Goal: Register for event/course

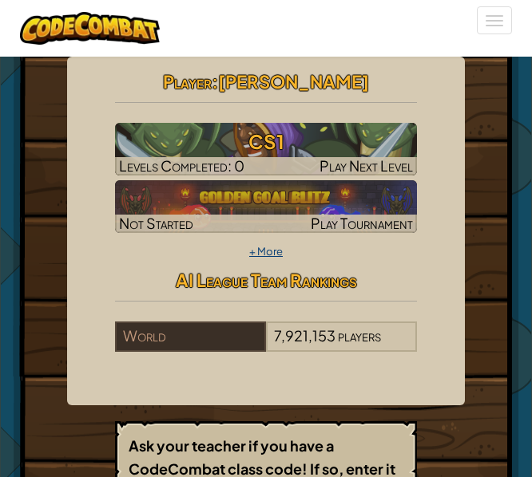
click at [270, 255] on link "+ More" at bounding box center [266, 251] width 34 height 13
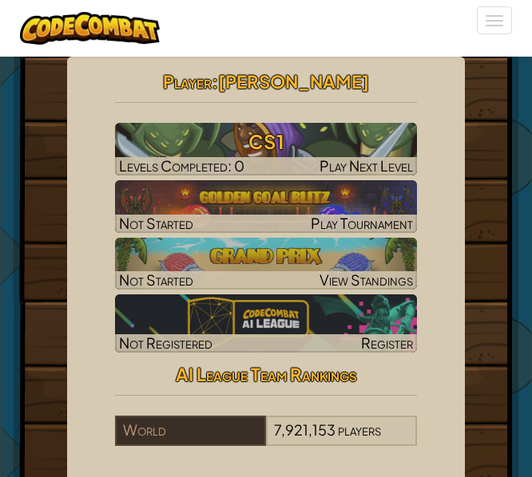
scroll to position [80, 0]
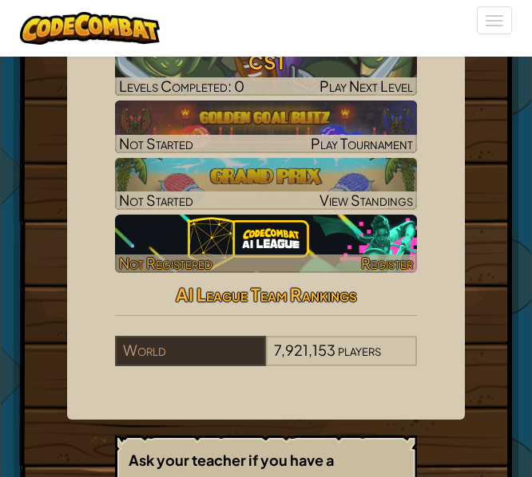
click at [342, 229] on img at bounding box center [266, 244] width 302 height 58
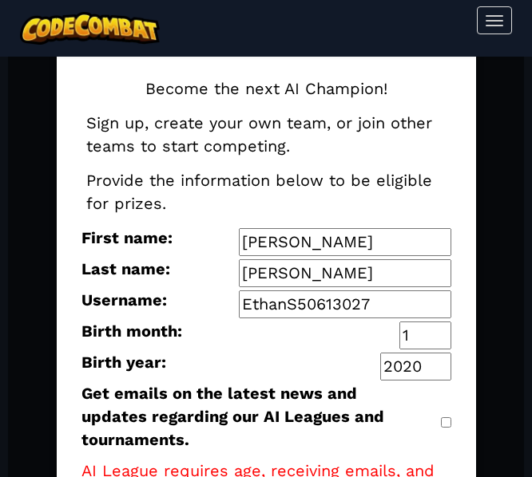
scroll to position [80, 0]
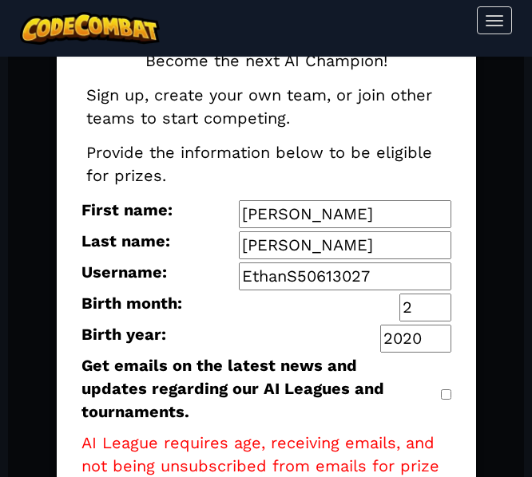
click at [445, 304] on input "2" at bounding box center [425, 308] width 52 height 28
click at [445, 304] on input "3" at bounding box center [425, 308] width 52 height 28
click at [438, 301] on input "4" at bounding box center [425, 308] width 52 height 28
click at [435, 301] on input "5" at bounding box center [425, 308] width 52 height 28
type input "6"
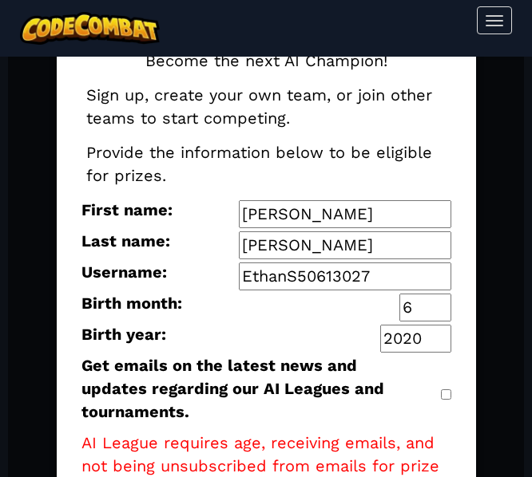
click at [445, 303] on input "6" at bounding box center [425, 308] width 52 height 28
click at [445, 337] on input "2021" at bounding box center [415, 339] width 71 height 28
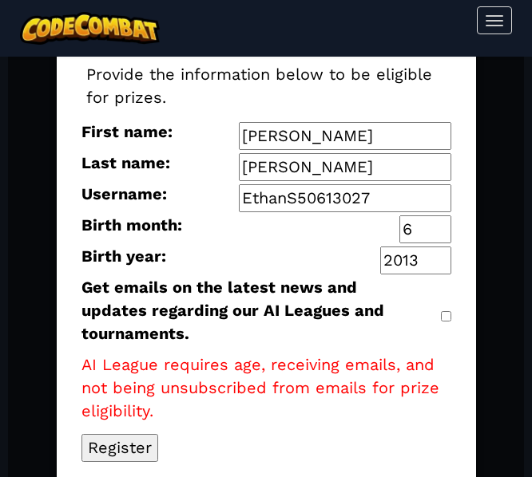
scroll to position [160, 0]
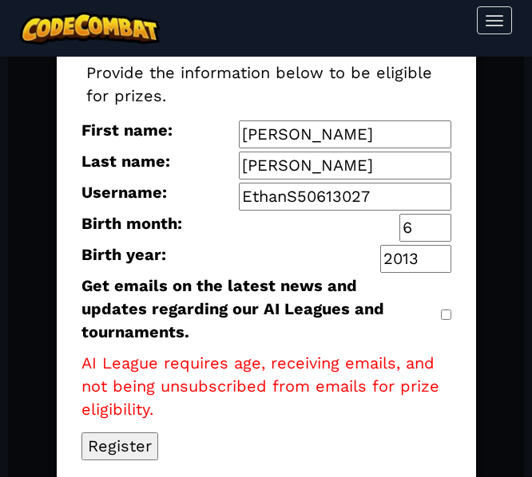
type input "2013"
click at [454, 300] on div "Become the next AI Champion! Sign up, create your own team, or join other teams…" at bounding box center [266, 215] width 410 height 531
click at [450, 310] on input "Get emails on the latest news and updates regarding our AI Leagues and tourname…" at bounding box center [446, 315] width 10 height 10
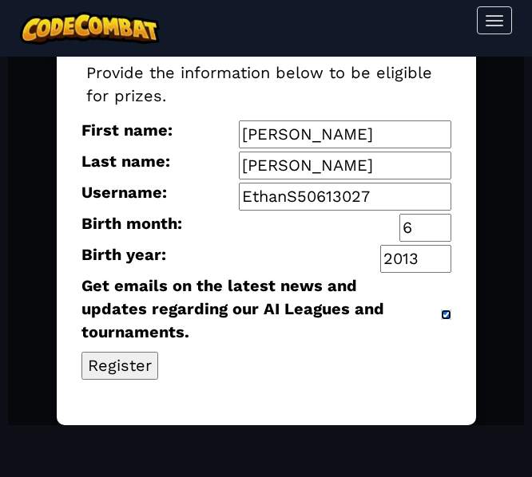
click at [446, 310] on input "Get emails on the latest news and updates regarding our AI Leagues and tourname…" at bounding box center [446, 315] width 10 height 10
checkbox input "false"
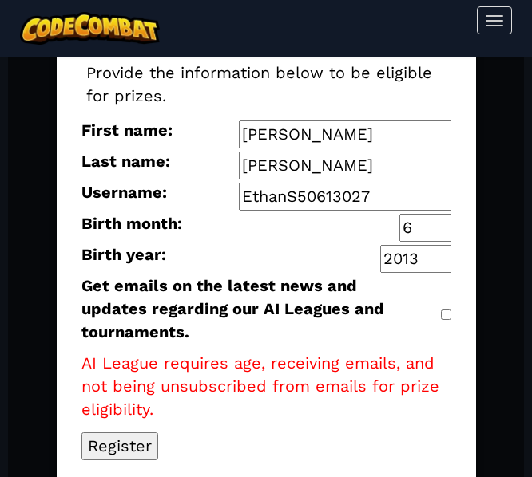
click at [137, 433] on button "Register" at bounding box center [119, 447] width 77 height 28
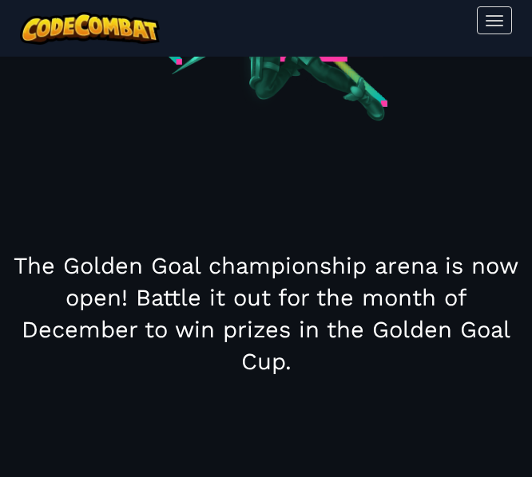
scroll to position [479, 0]
